Goal: Information Seeking & Learning: Find specific fact

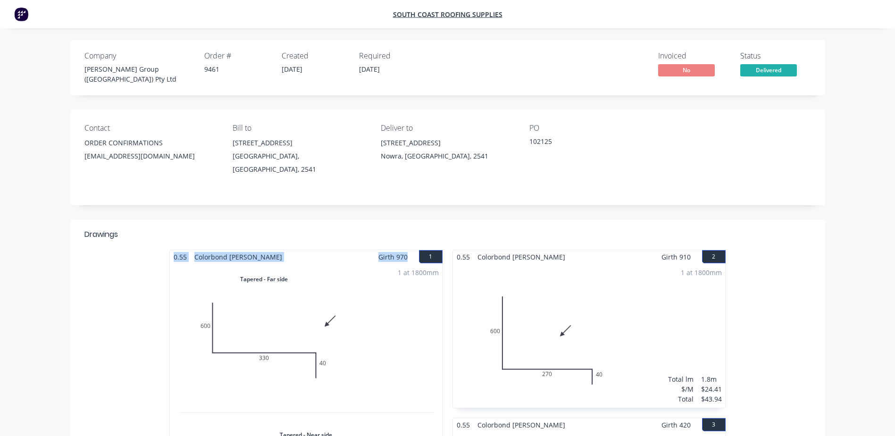
drag, startPoint x: 407, startPoint y: 241, endPoint x: 157, endPoint y: 238, distance: 250.6
copy div "0.55 Colorbond Shale Grey Girth 970"
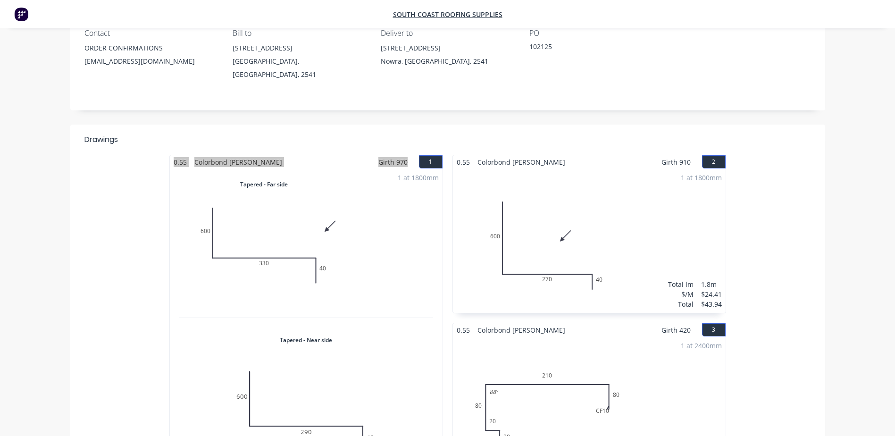
scroll to position [94, 0]
drag, startPoint x: 691, startPoint y: 148, endPoint x: 452, endPoint y: 148, distance: 238.3
click at [453, 156] on div "0.55 Colorbond Shale Grey Girth 910 2" at bounding box center [589, 163] width 273 height 14
copy div "0.55 Colorbond Shale Grey Girth 910"
drag, startPoint x: 690, startPoint y: 314, endPoint x: 453, endPoint y: 317, distance: 237.4
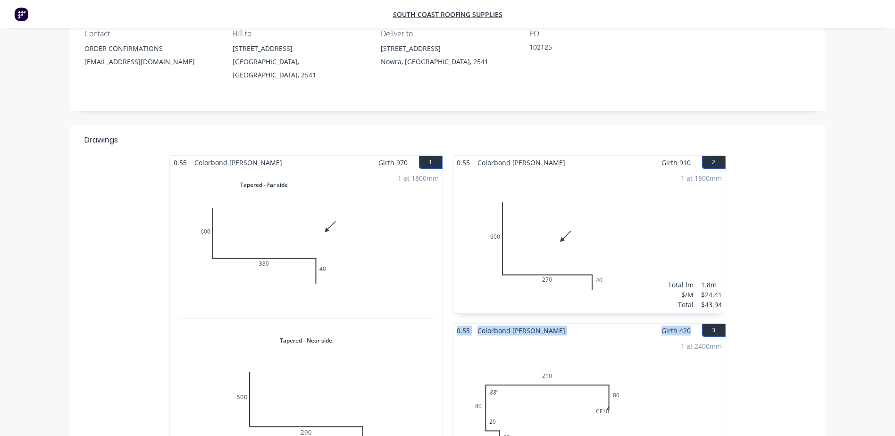
click at [453, 324] on div "0.55 Colorbond Shale Grey Girth 420 3" at bounding box center [589, 331] width 273 height 14
copy div "0.55 Colorbond Shale Grey Girth 420"
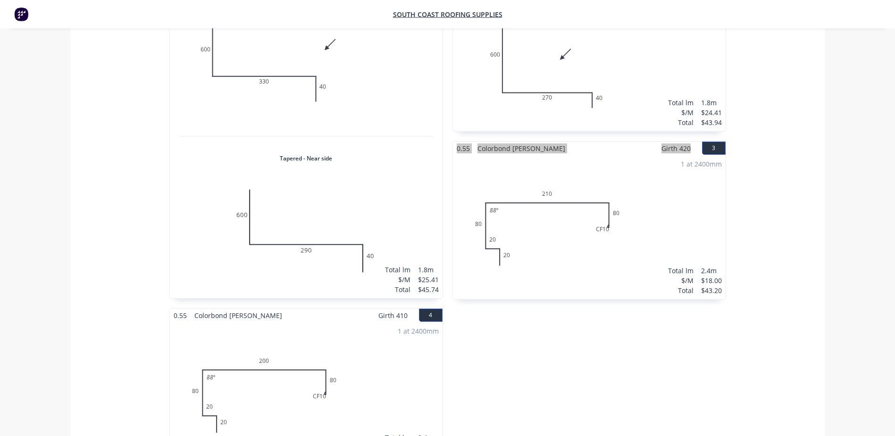
scroll to position [330, 0]
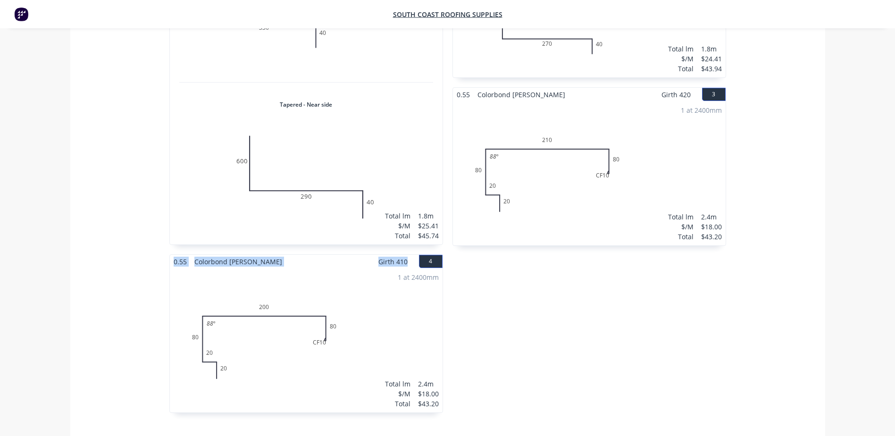
drag, startPoint x: 410, startPoint y: 247, endPoint x: 170, endPoint y: 245, distance: 239.7
click at [170, 255] on div "0.55 Colorbond Shale Grey Girth 410 4" at bounding box center [306, 262] width 273 height 14
copy div "0.55 Colorbond Shale Grey Girth 410"
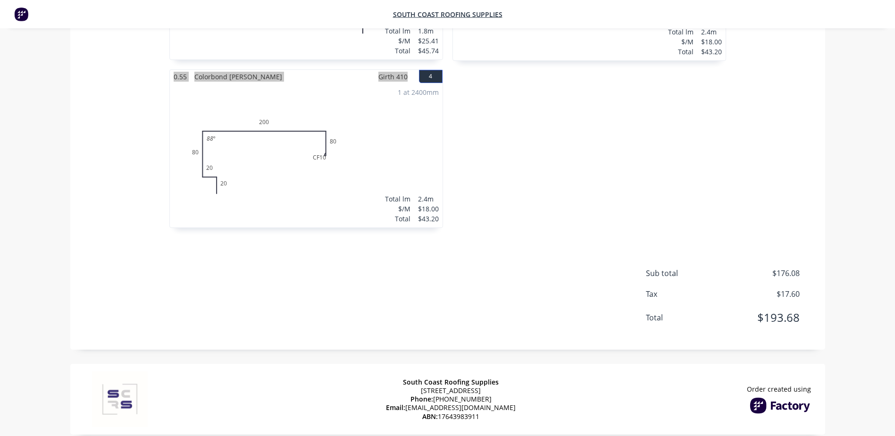
scroll to position [516, 0]
click at [469, 234] on div "Drawings 0.55 Colorbond Shale Grey Girth 970 1 Tapered - Far side 0 600 330 40 …" at bounding box center [447, 26] width 755 height 645
